Goal: Transaction & Acquisition: Register for event/course

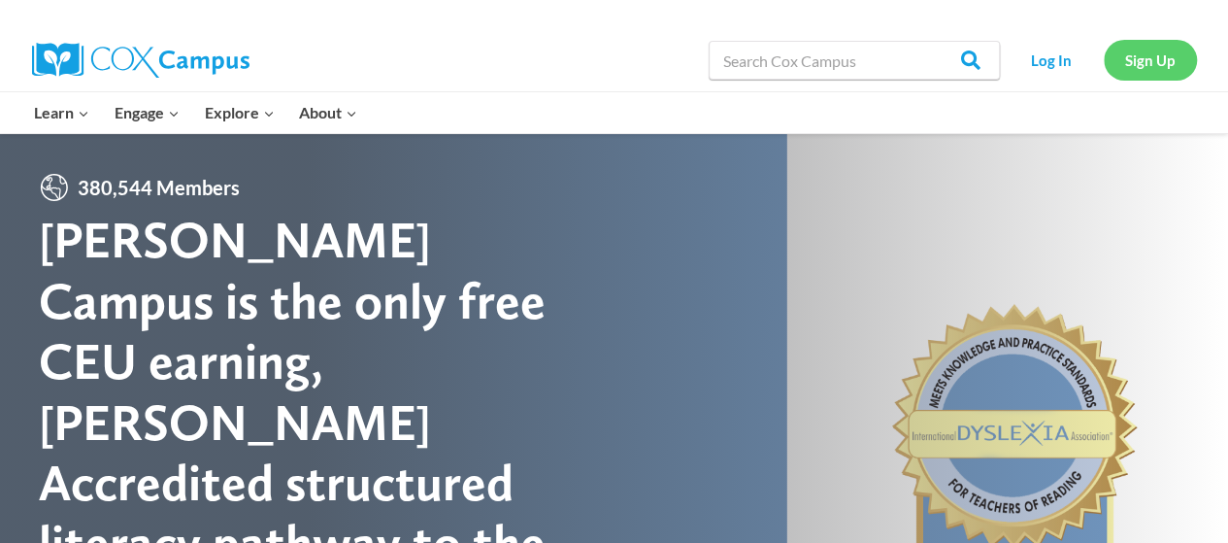
click at [1144, 56] on link "Sign Up" at bounding box center [1150, 60] width 93 height 40
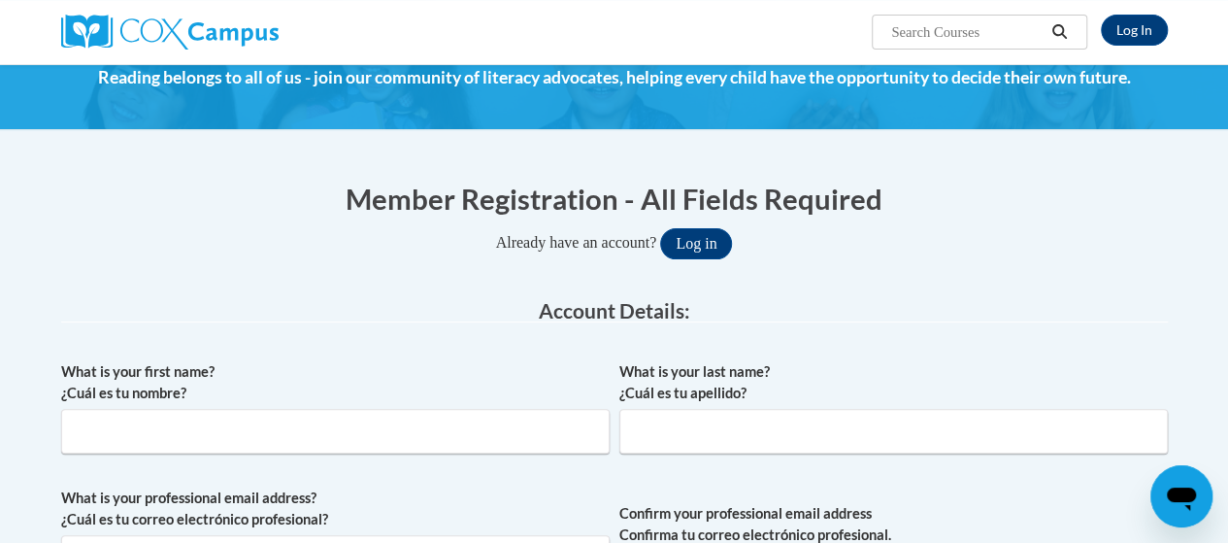
scroll to position [194, 0]
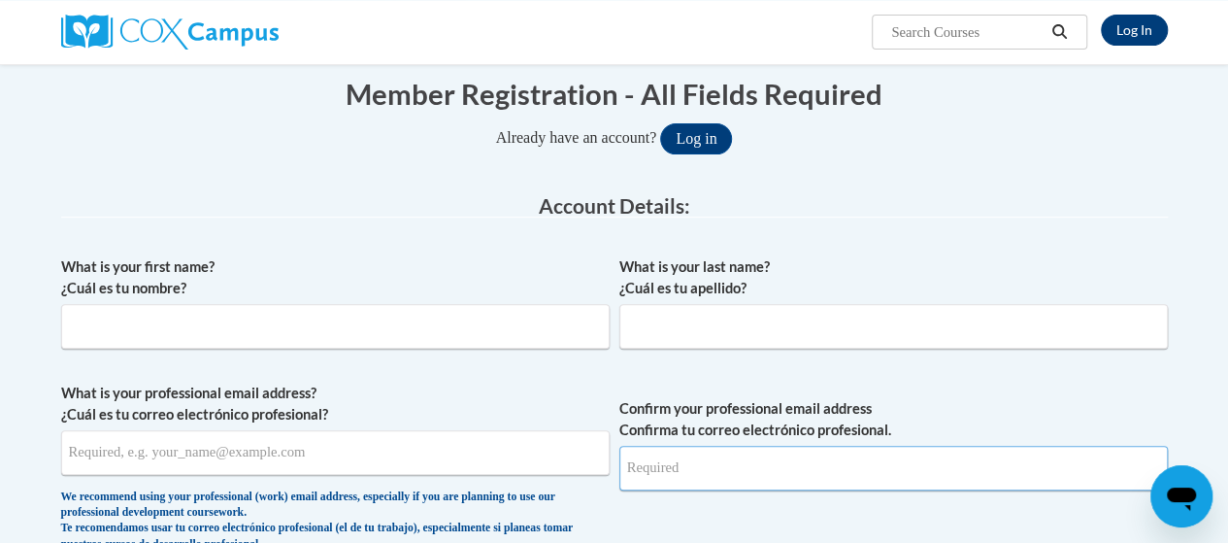
type input "[PERSON_NAME][EMAIL_ADDRESS][PERSON_NAME][DOMAIN_NAME]"
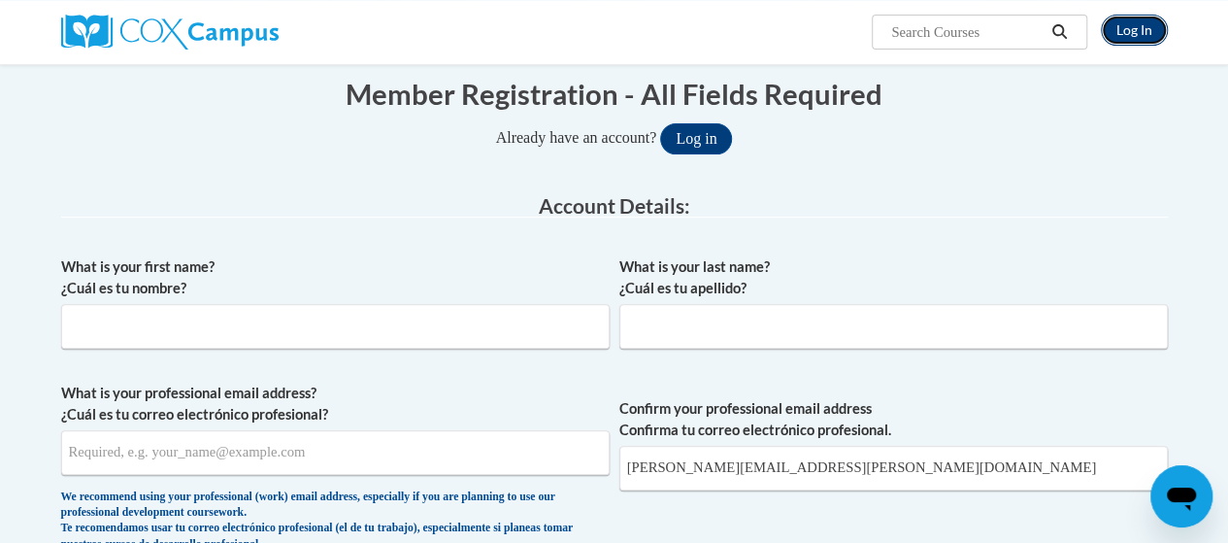
click at [1136, 27] on link "Log In" at bounding box center [1134, 30] width 67 height 31
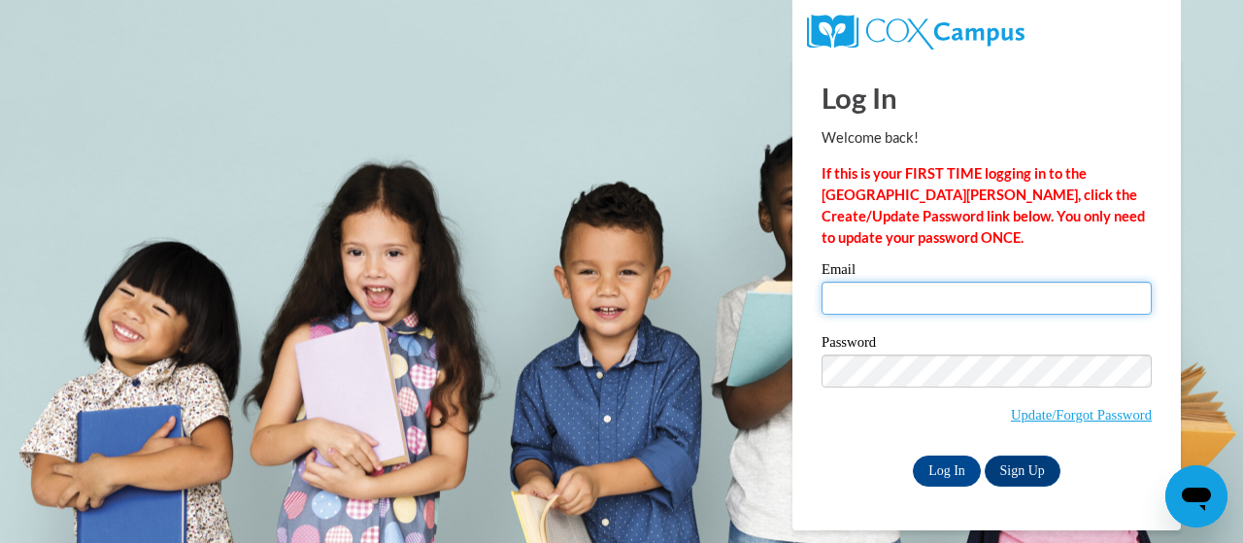
type input "[PERSON_NAME][EMAIL_ADDRESS][PERSON_NAME][DOMAIN_NAME]"
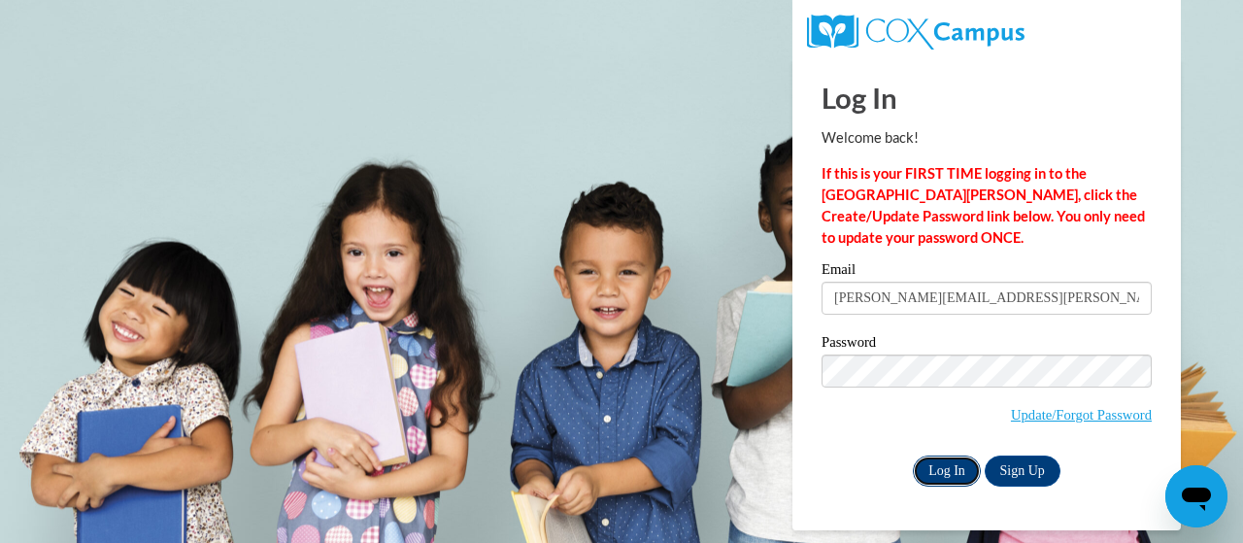
click at [947, 470] on input "Log In" at bounding box center [946, 470] width 68 height 31
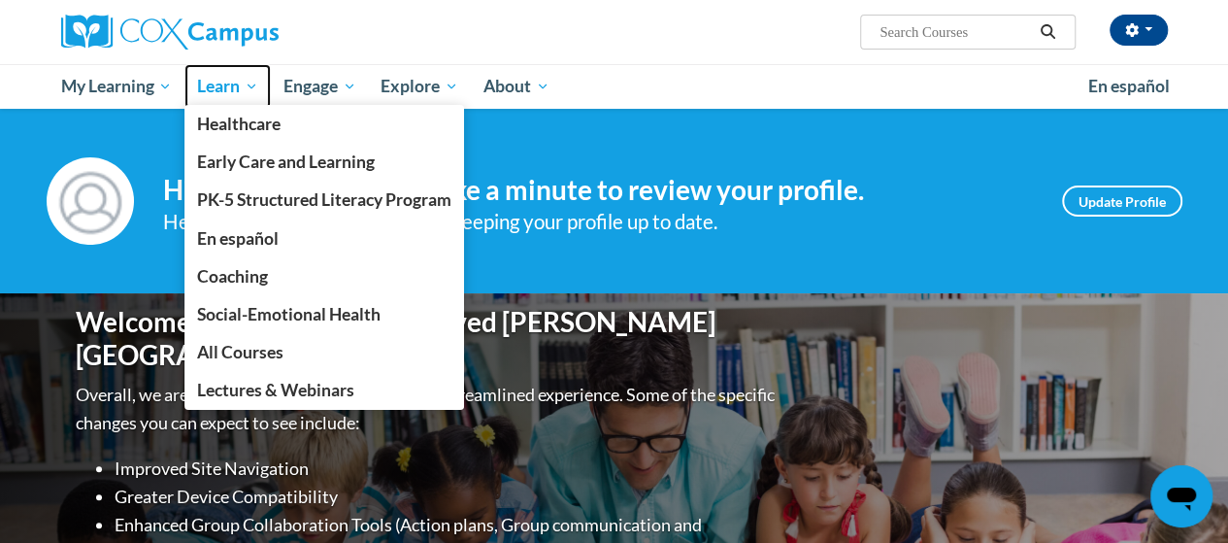
click at [240, 92] on span "Learn" at bounding box center [227, 86] width 61 height 23
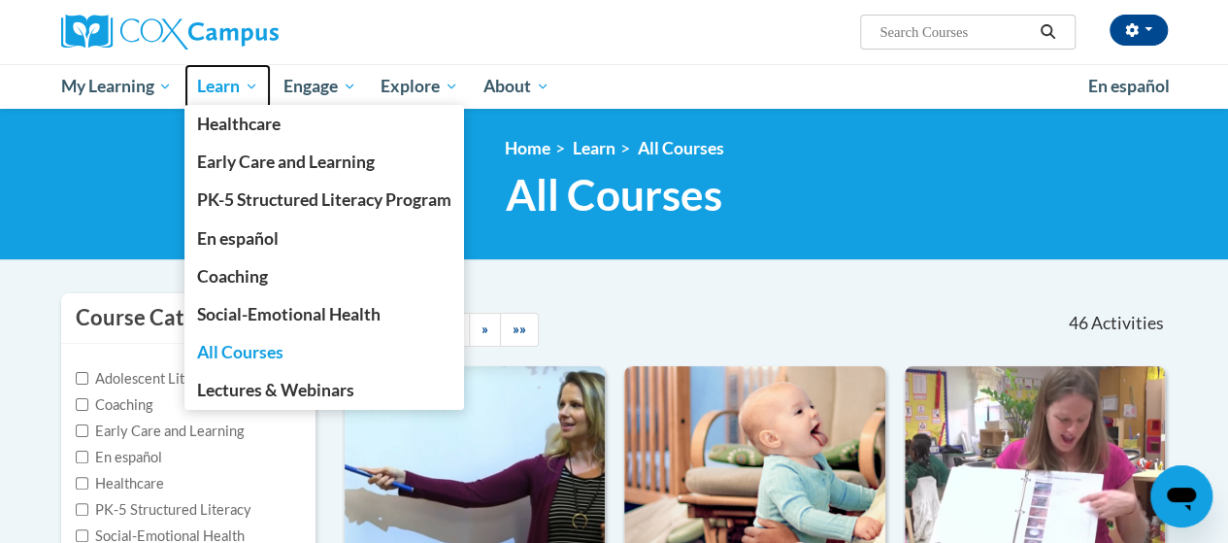
click at [239, 90] on span "Learn" at bounding box center [227, 86] width 61 height 23
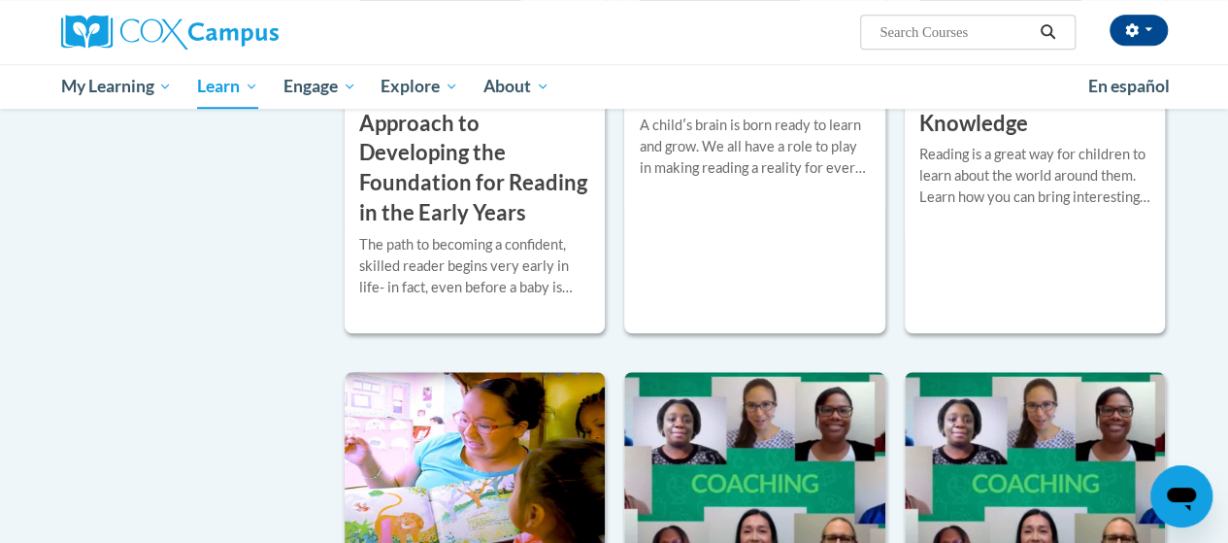
scroll to position [291, 0]
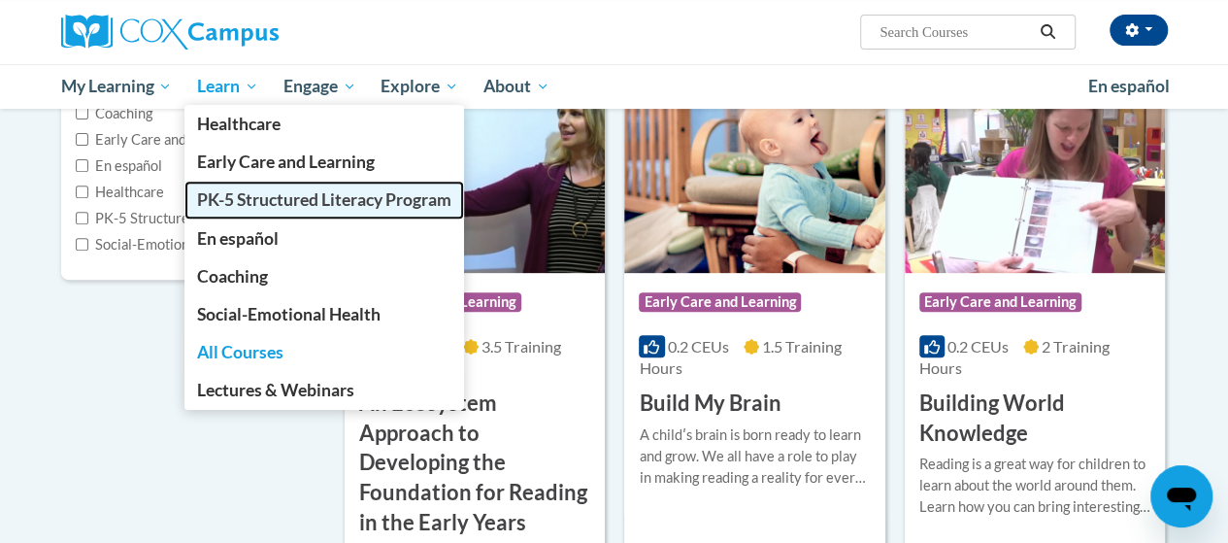
click at [287, 190] on span "PK-5 Structured Literacy Program" at bounding box center [324, 199] width 254 height 20
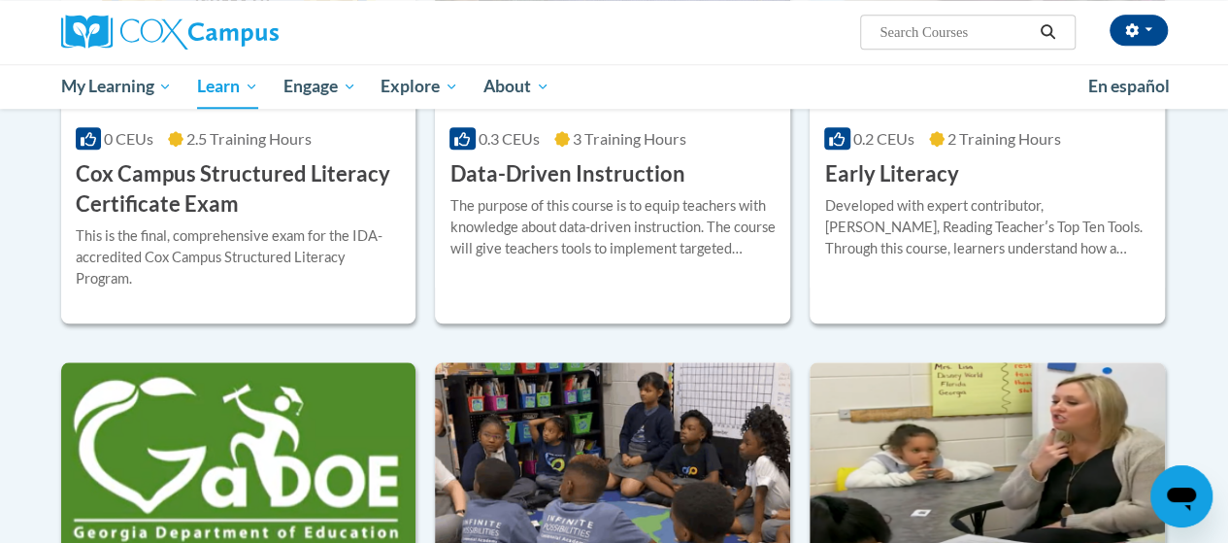
scroll to position [1165, 0]
